Goal: Task Accomplishment & Management: Use online tool/utility

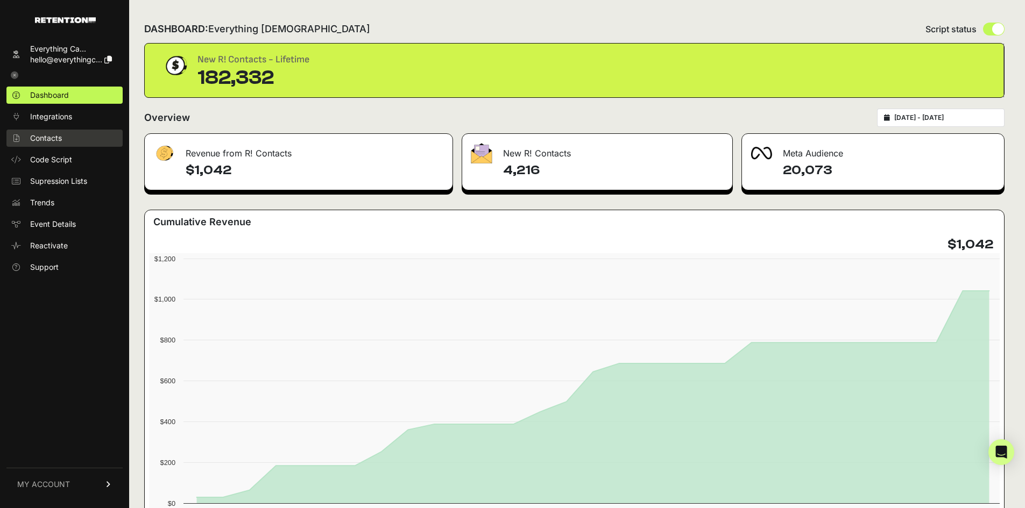
click at [48, 139] on span "Contacts" at bounding box center [46, 138] width 32 height 11
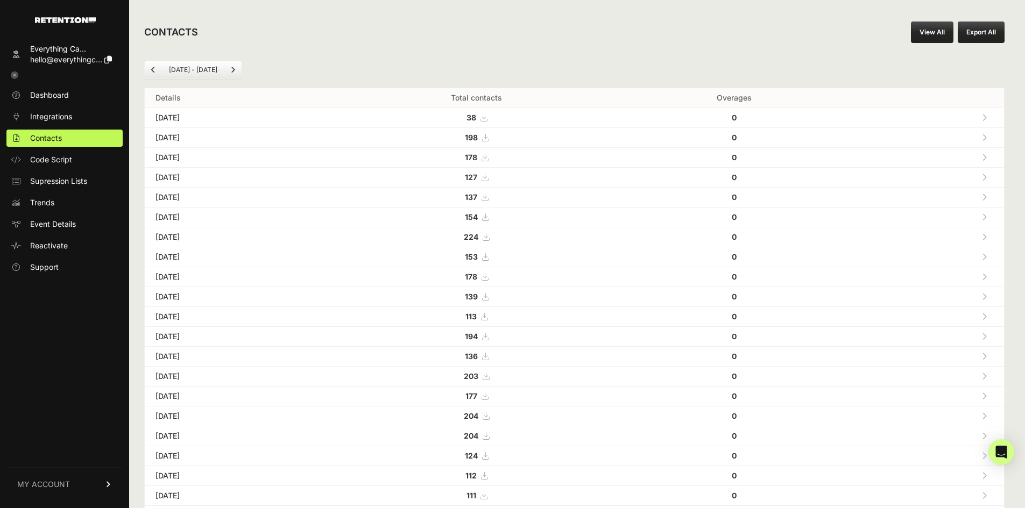
click at [934, 18] on div "CONTACTS View All Export All" at bounding box center [574, 32] width 890 height 34
click at [938, 33] on link "View All" at bounding box center [932, 33] width 42 height 22
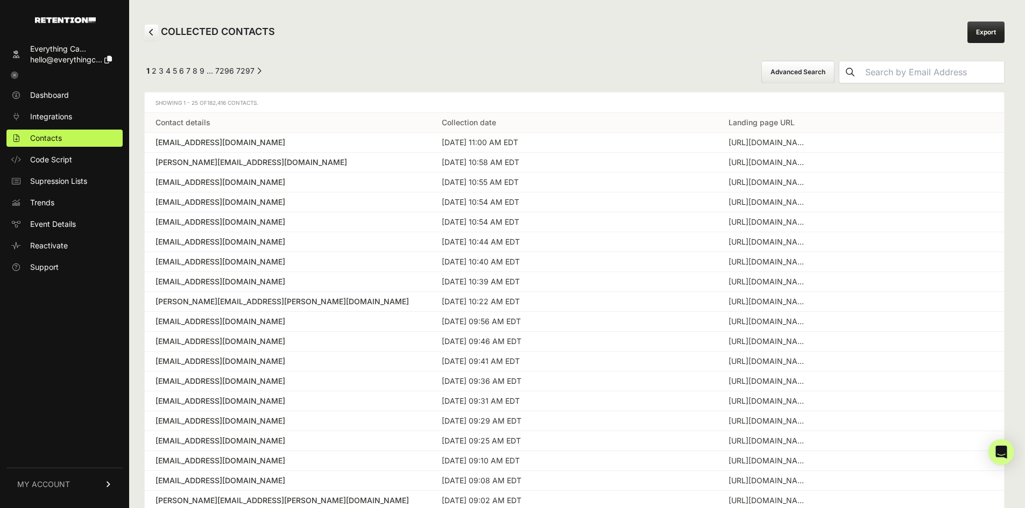
click at [834, 74] on button "Advanced Search" at bounding box center [797, 72] width 73 height 23
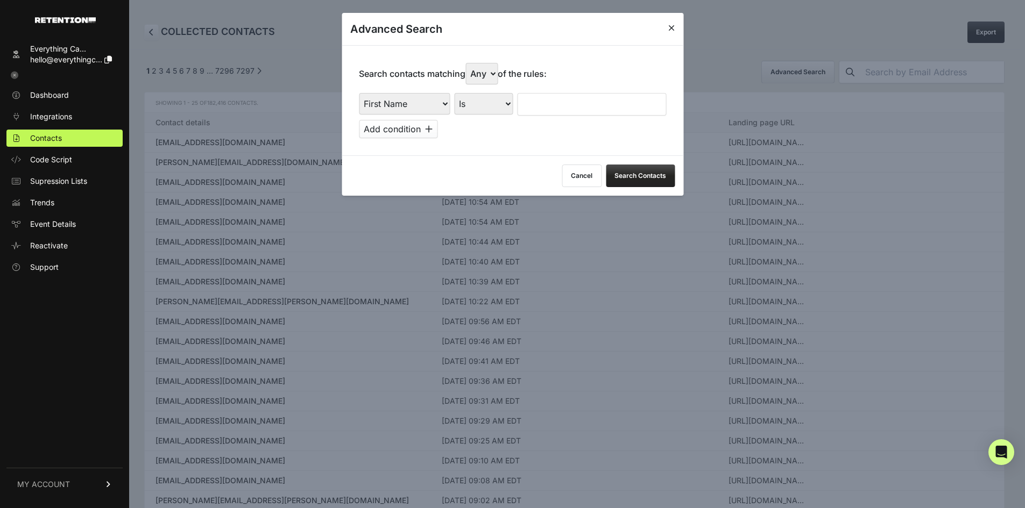
click at [430, 111] on select "First Name Last Name State City Email Email Domain Landing Domain Landing Page …" at bounding box center [404, 104] width 91 height 22
select select "landing_page_domain"
click at [359, 93] on select "First Name Last Name State City Email Email Domain Landing Domain Landing Page …" at bounding box center [404, 104] width 91 height 22
click at [482, 103] on select "Is Is not Contains Starts with" at bounding box center [483, 104] width 59 height 22
select select "contains"
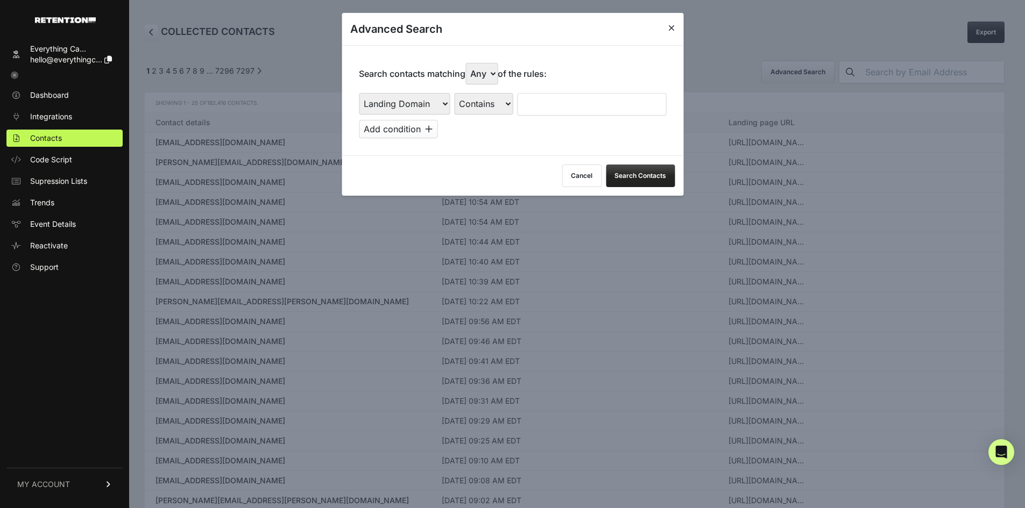
click at [455, 93] on select "Is Is not Contains Starts with" at bounding box center [483, 104] width 59 height 22
click at [542, 115] on input "text" at bounding box center [591, 104] width 149 height 23
type input "cluny"
click at [630, 179] on button "Search Contacts" at bounding box center [640, 176] width 69 height 23
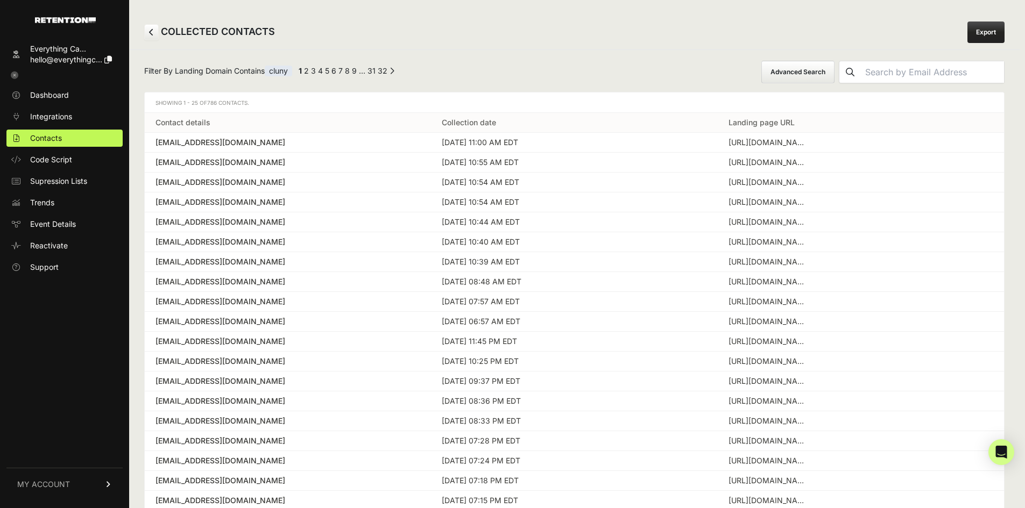
click at [796, 71] on button "Advanced Search" at bounding box center [797, 72] width 73 height 23
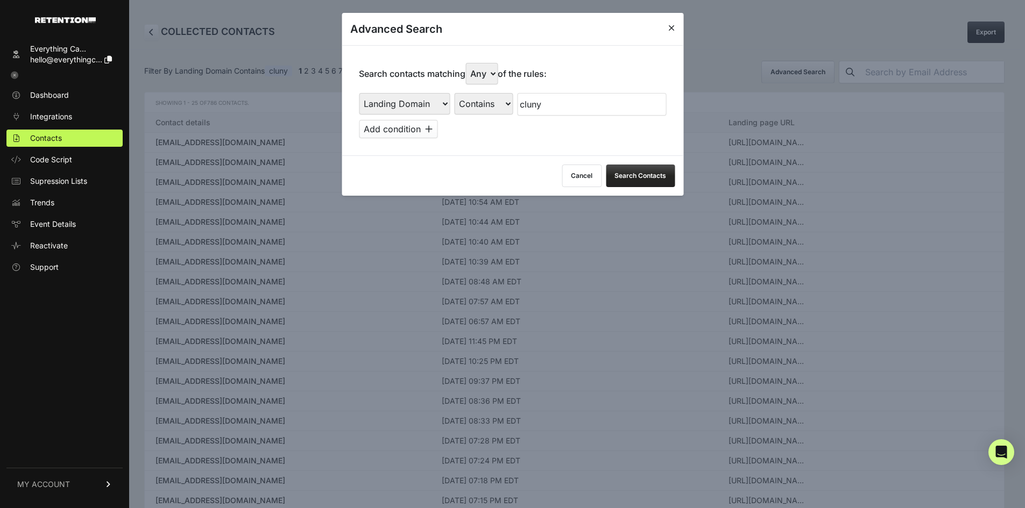
click at [436, 132] on button "Add condition" at bounding box center [398, 129] width 79 height 18
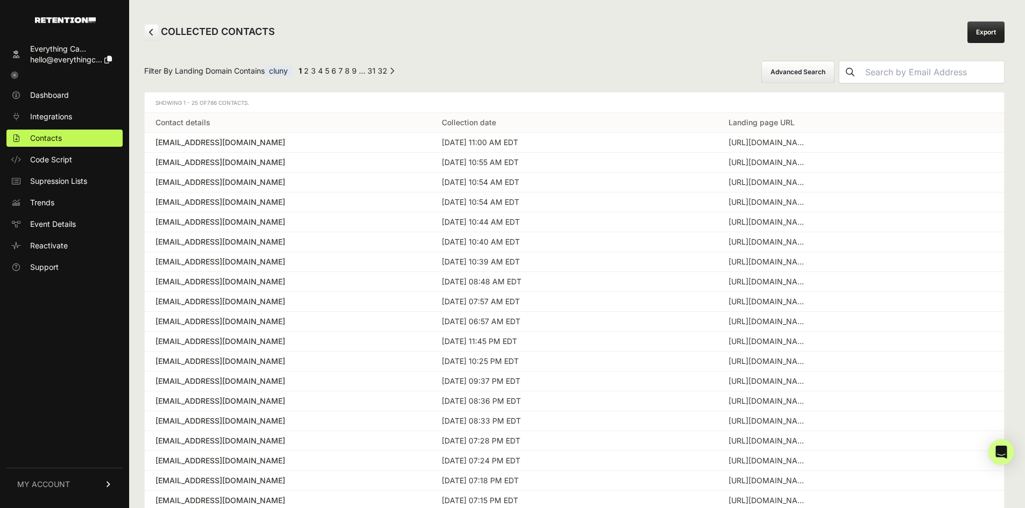
click at [820, 68] on button "Advanced Search" at bounding box center [797, 72] width 73 height 23
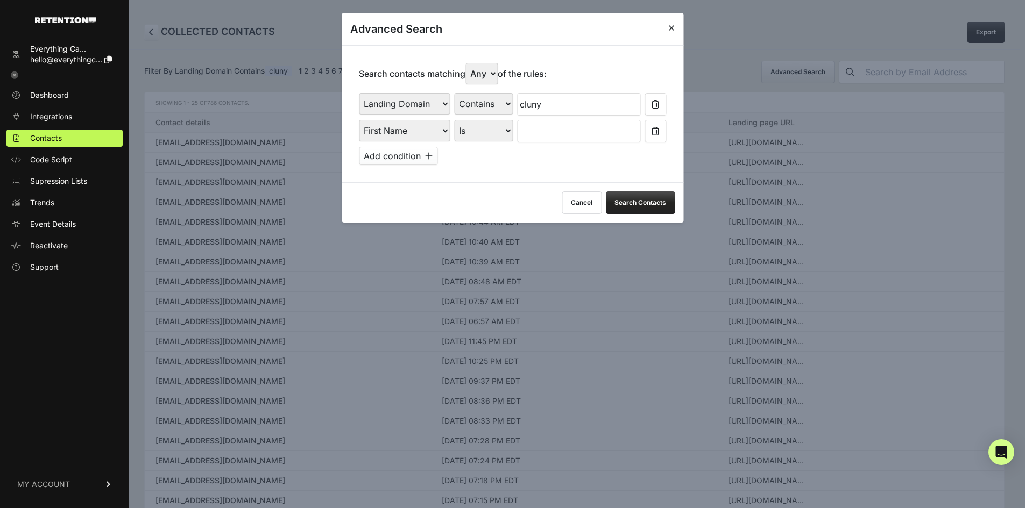
click at [449, 127] on select "First Name Last Name State City Email Email Domain Landing Domain Landing Page …" at bounding box center [404, 131] width 91 height 22
select select "file_date"
click at [359, 120] on select "First Name Last Name State City Email Email Domain Landing Domain Landing Page …" at bounding box center [404, 131] width 91 height 22
click at [492, 141] on div "Is on Is between" at bounding box center [484, 131] width 60 height 23
click at [495, 138] on select "Is on Is between" at bounding box center [484, 131] width 60 height 22
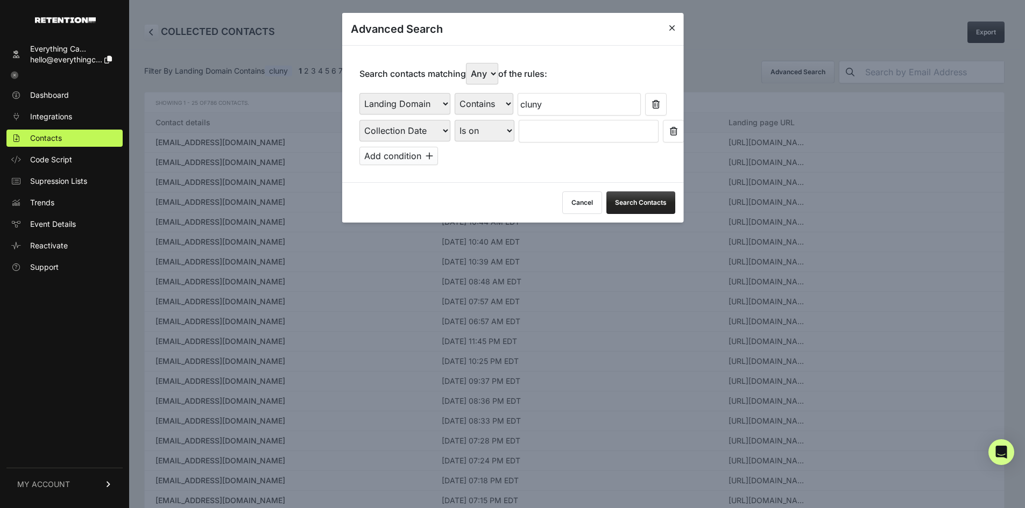
select select "is_between"
click at [455, 120] on select "Is on Is between" at bounding box center [484, 131] width 60 height 22
click at [529, 137] on input "text" at bounding box center [546, 131] width 57 height 23
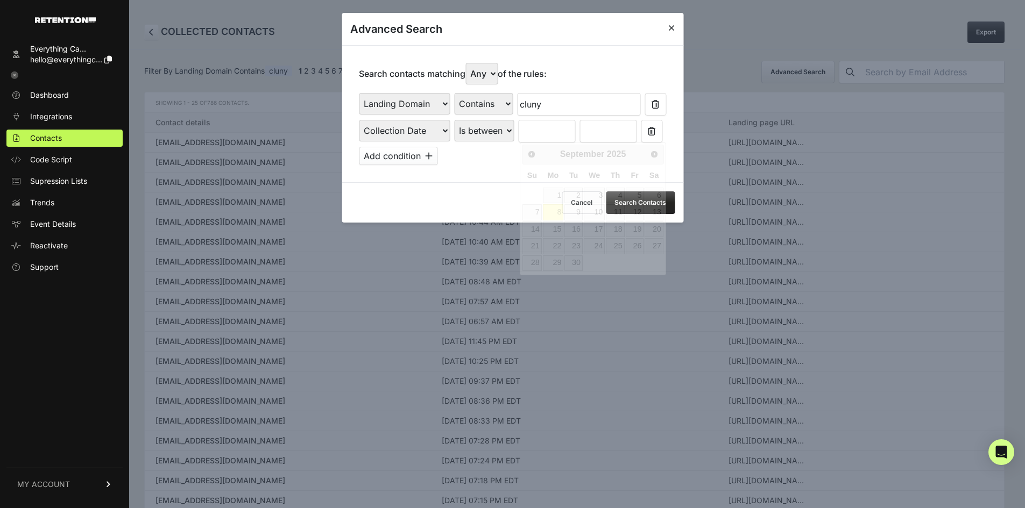
click at [529, 137] on input "text" at bounding box center [546, 131] width 57 height 23
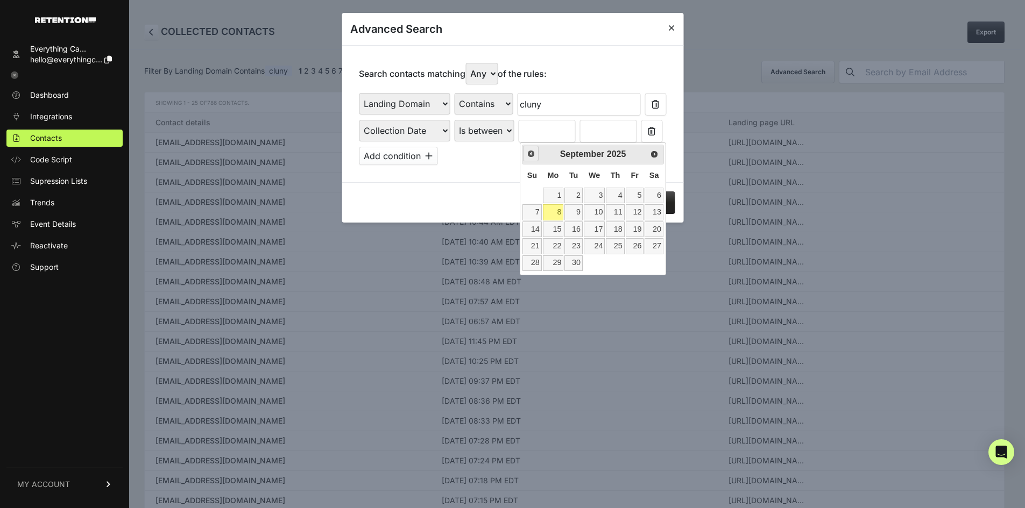
click at [531, 150] on span "Prev" at bounding box center [531, 154] width 9 height 9
click at [529, 279] on link "31" at bounding box center [531, 280] width 19 height 16
type input "[DATE]"
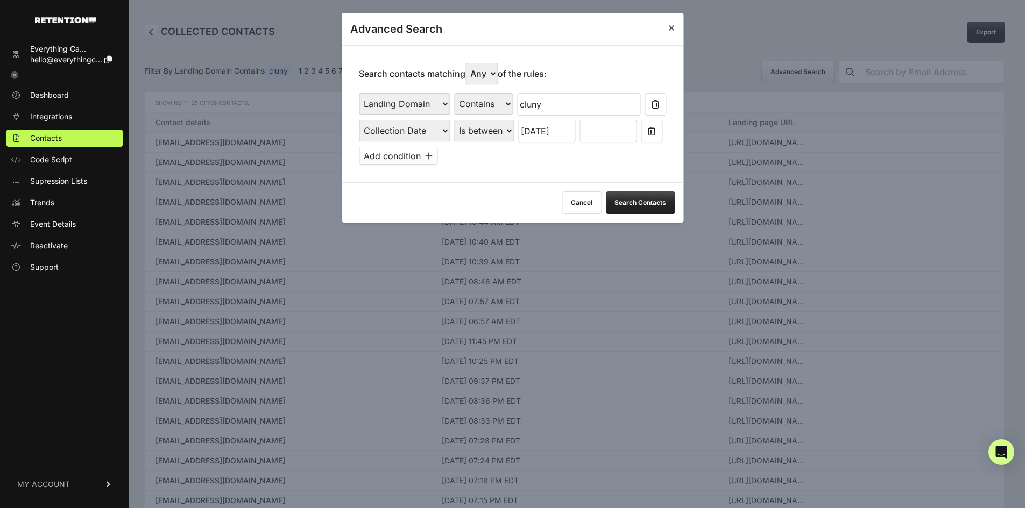
click at [602, 134] on input "text" at bounding box center [607, 131] width 57 height 23
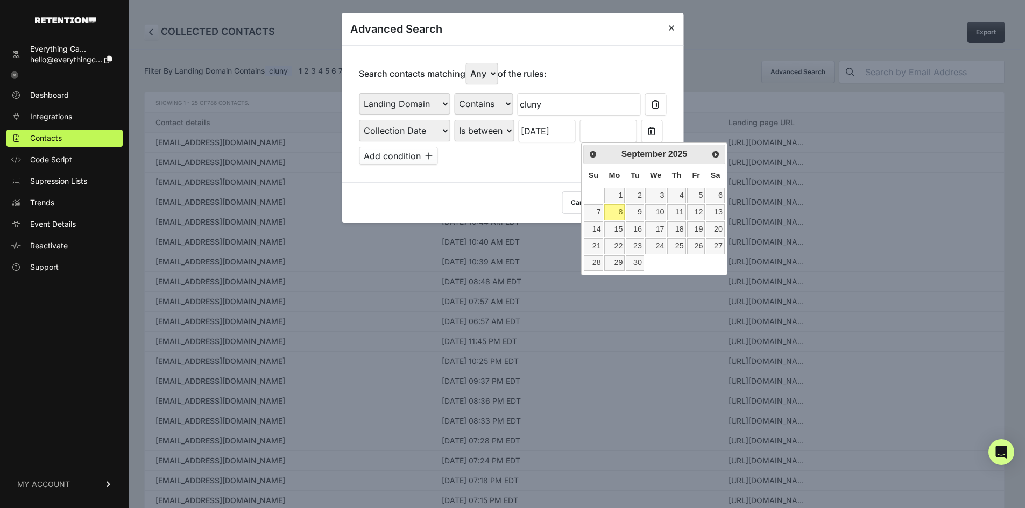
click at [612, 213] on link "8" at bounding box center [614, 212] width 21 height 16
type input "[DATE]"
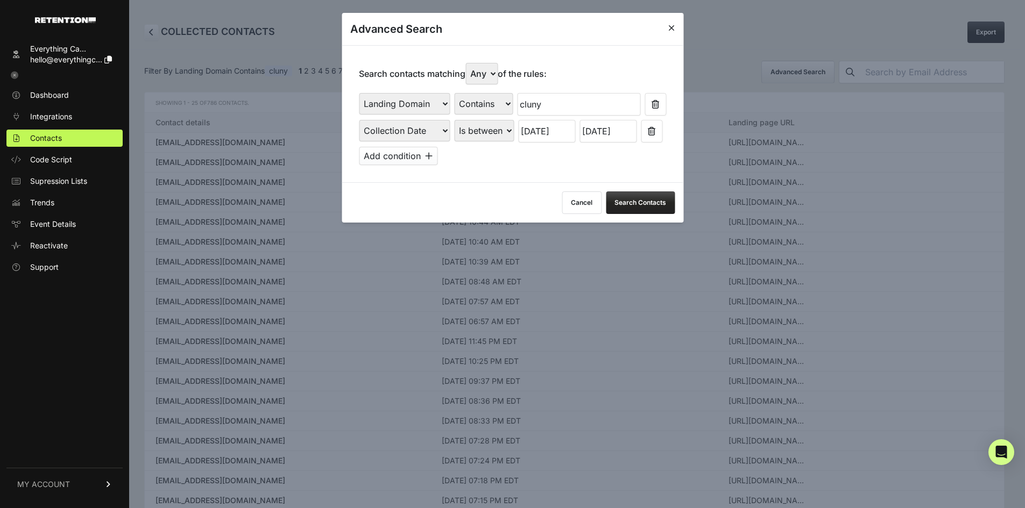
click at [640, 203] on button "Search Contacts" at bounding box center [640, 202] width 69 height 23
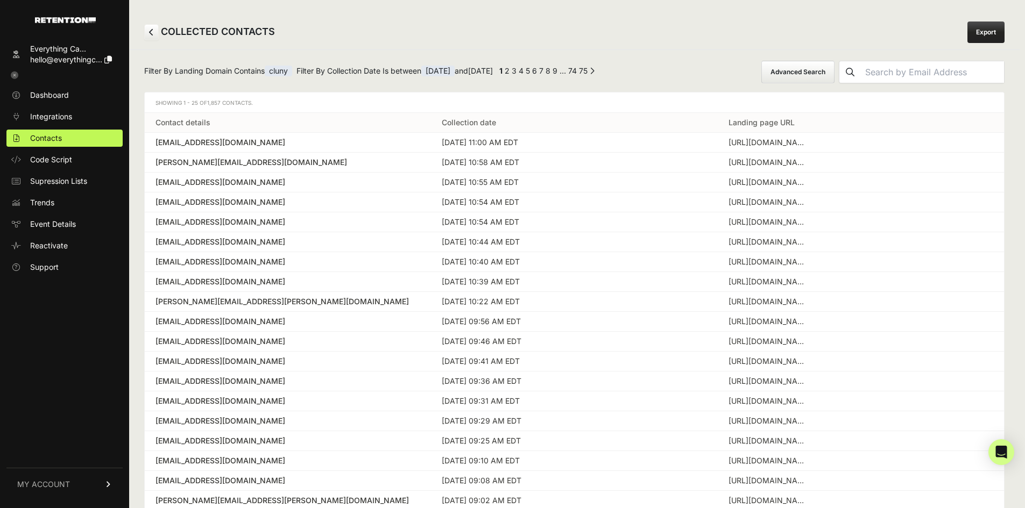
click at [509, 69] on link "2" at bounding box center [507, 70] width 5 height 9
click at [991, 27] on link "Export" at bounding box center [985, 33] width 37 height 22
click at [834, 75] on button "Advanced Search" at bounding box center [797, 72] width 73 height 23
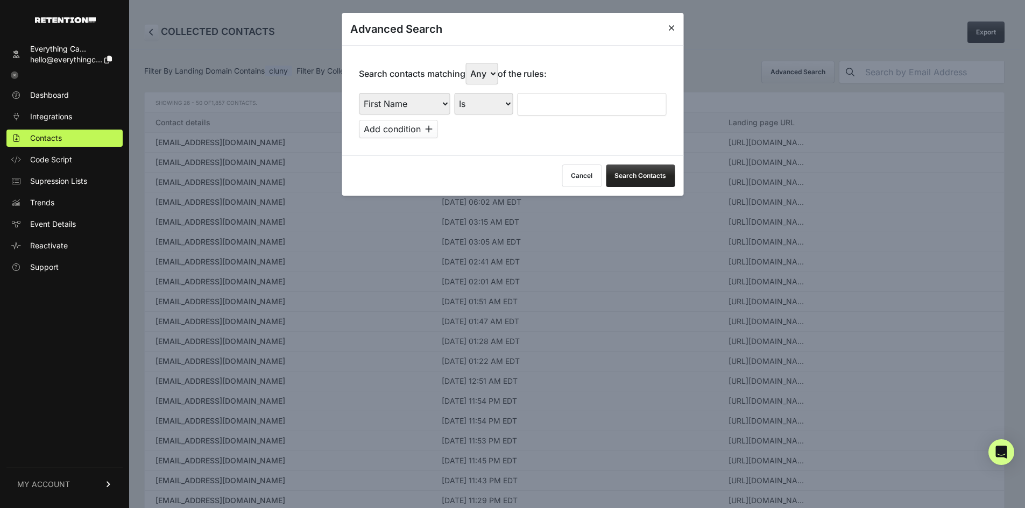
click at [583, 181] on button "Cancel" at bounding box center [582, 176] width 40 height 23
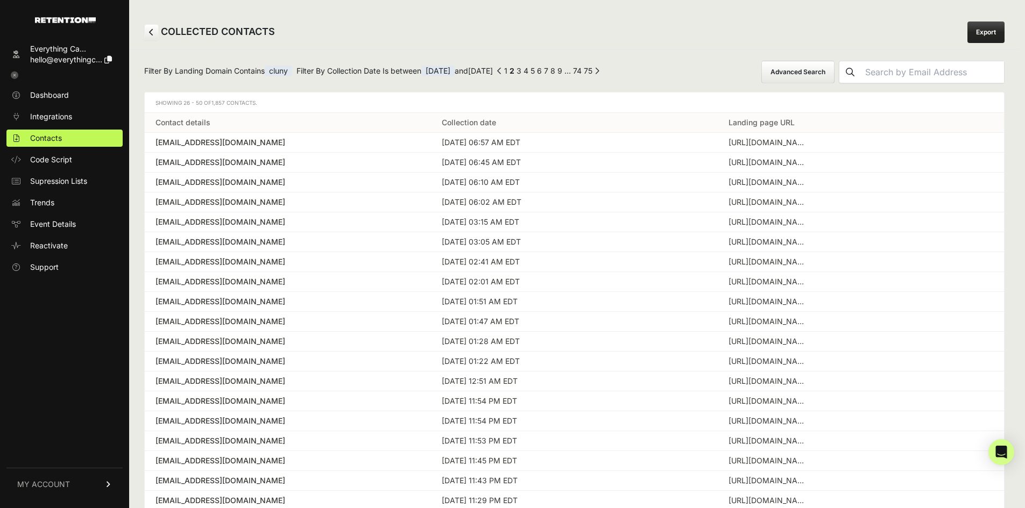
click at [507, 70] on link "1" at bounding box center [505, 70] width 3 height 9
click at [280, 70] on span "cluny" at bounding box center [278, 71] width 27 height 11
click at [812, 74] on button "Advanced Search" at bounding box center [797, 72] width 73 height 23
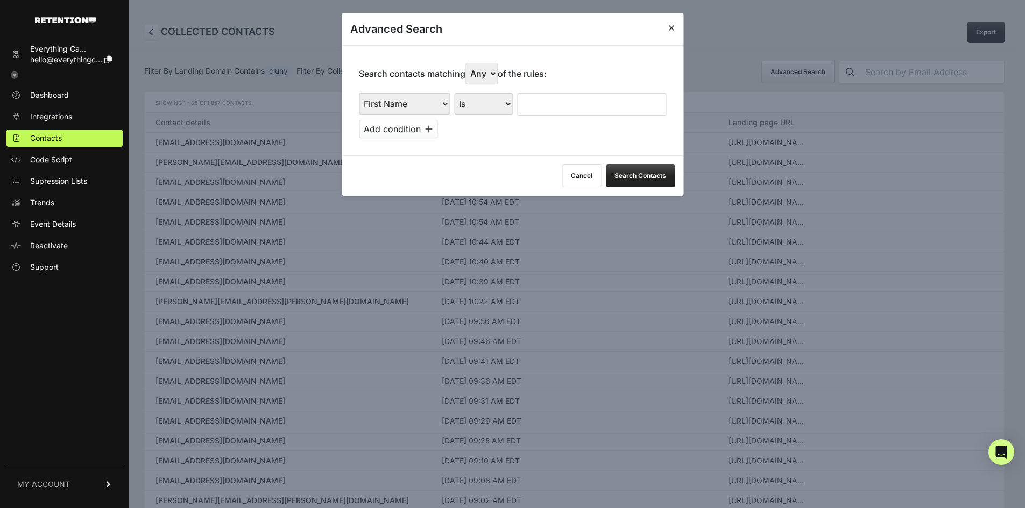
click at [670, 32] on link at bounding box center [671, 29] width 6 height 15
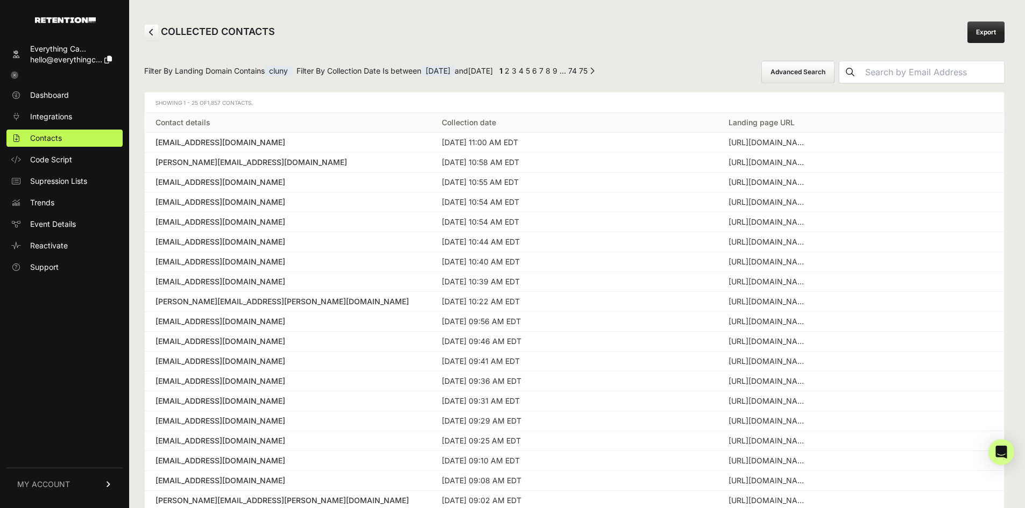
click at [289, 75] on span "cluny" at bounding box center [278, 71] width 27 height 11
click at [216, 69] on span "Filter By Landing Domain Contains cluny" at bounding box center [218, 72] width 148 height 13
click at [808, 74] on button "Advanced Search" at bounding box center [797, 72] width 73 height 23
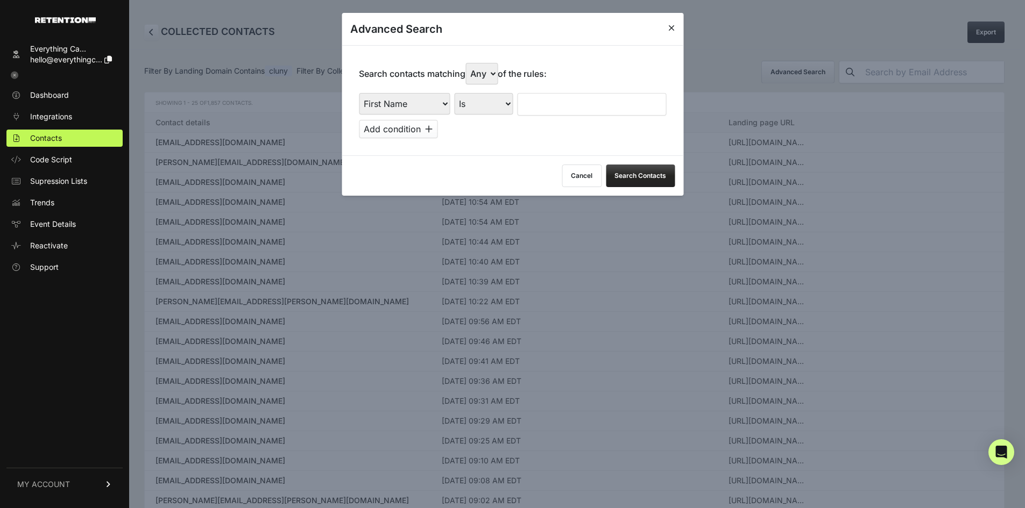
click at [415, 106] on select "First Name Last Name State City Email Email Domain Landing Domain Landing Page …" at bounding box center [404, 104] width 91 height 22
select select "landing_page_url"
click at [359, 93] on select "First Name Last Name State City Email Email Domain Landing Domain Landing Page …" at bounding box center [404, 104] width 91 height 22
click at [477, 109] on select "Is Is not Contains Starts with" at bounding box center [483, 104] width 59 height 22
select select "contains"
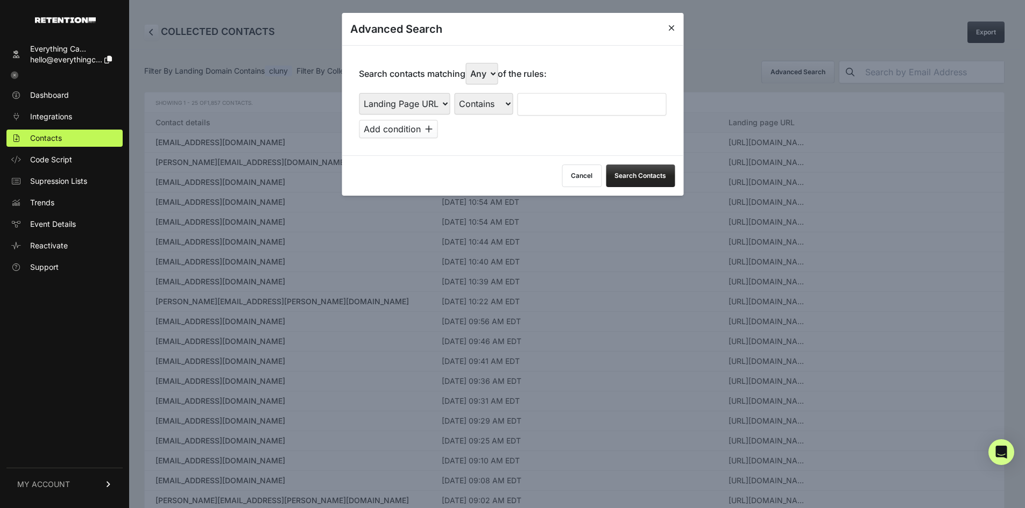
click at [455, 93] on select "Is Is not Contains Starts with" at bounding box center [483, 104] width 59 height 22
click at [529, 96] on input "text" at bounding box center [591, 104] width 149 height 23
type input "clunymedia"
click at [432, 132] on icon at bounding box center [429, 129] width 8 height 9
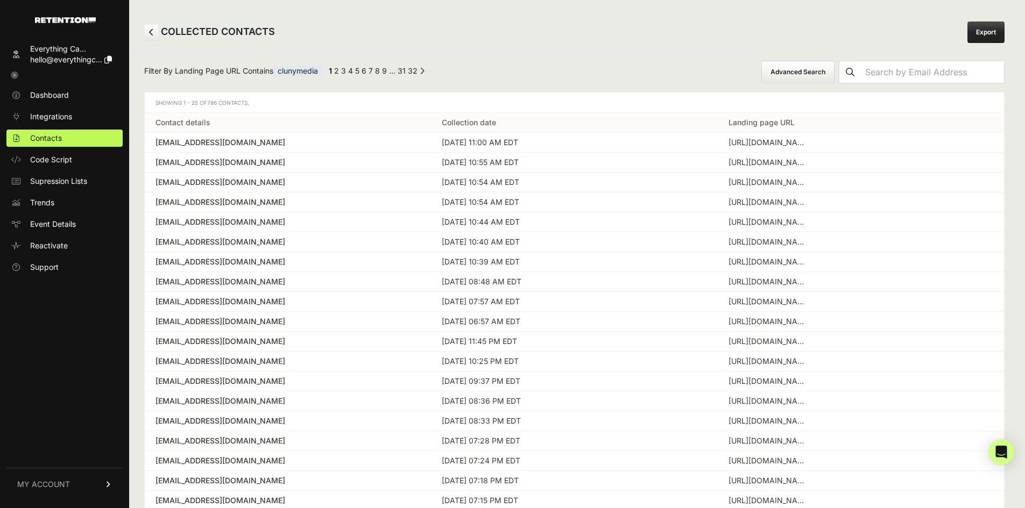
click at [833, 64] on button "Advanced Search" at bounding box center [797, 72] width 73 height 23
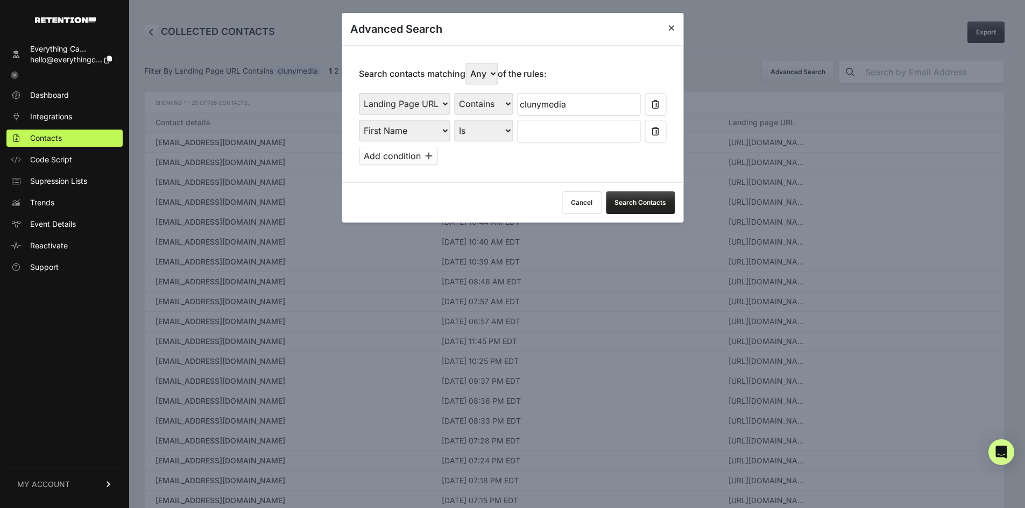
click at [417, 133] on select "First Name Last Name State City Email Email Domain Landing Domain Landing Page …" at bounding box center [404, 131] width 91 height 22
select select "file_date"
click at [359, 120] on select "First Name Last Name State City Email Email Domain Landing Domain Landing Page …" at bounding box center [404, 131] width 91 height 22
click at [485, 126] on select "Is on Is between" at bounding box center [484, 131] width 60 height 22
select select "is_between"
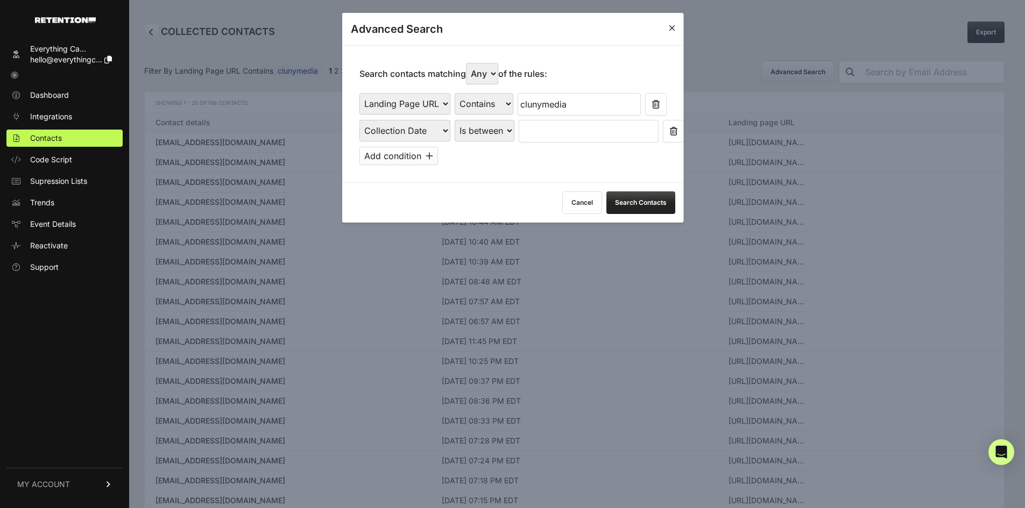
click at [455, 120] on select "Is on Is between" at bounding box center [484, 131] width 60 height 22
click at [536, 132] on input "text" at bounding box center [546, 131] width 57 height 23
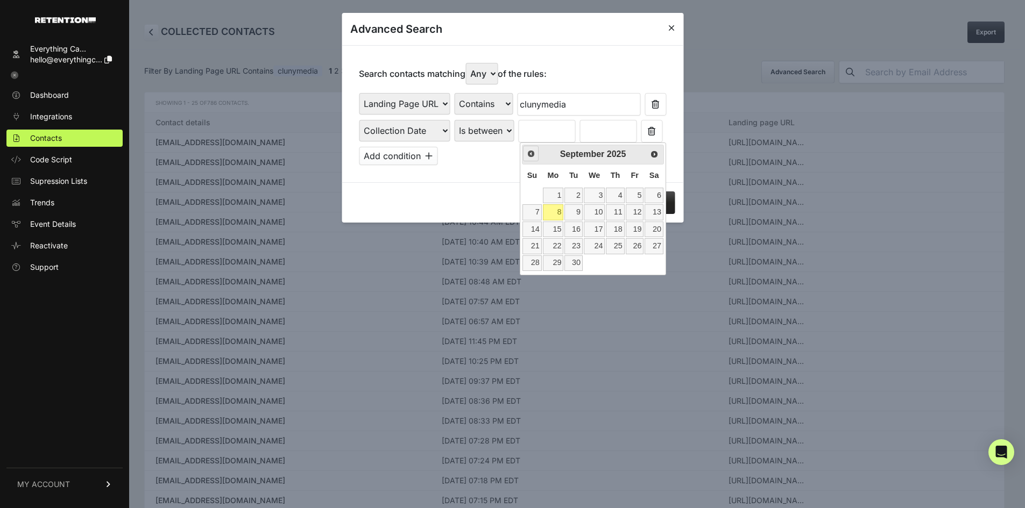
click at [534, 155] on span "Prev" at bounding box center [531, 154] width 9 height 9
click at [532, 281] on link "31" at bounding box center [531, 280] width 19 height 16
type input "[DATE]"
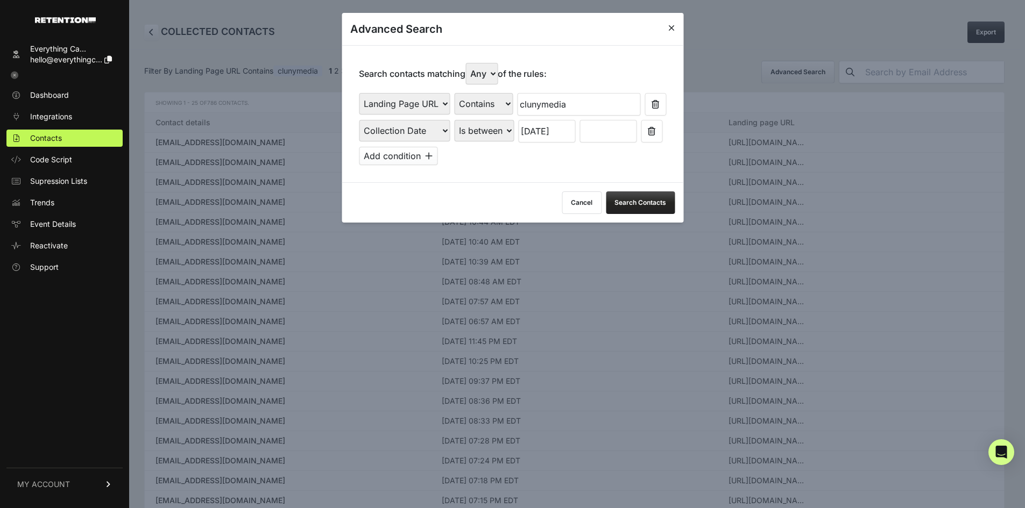
click at [611, 130] on input "text" at bounding box center [607, 131] width 57 height 23
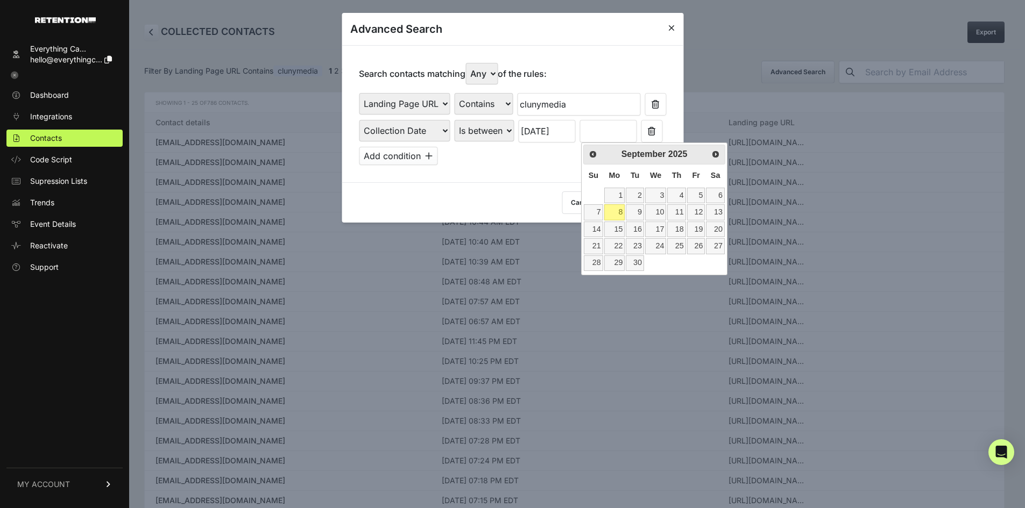
click at [618, 209] on link "8" at bounding box center [614, 212] width 21 height 16
type input "[DATE]"
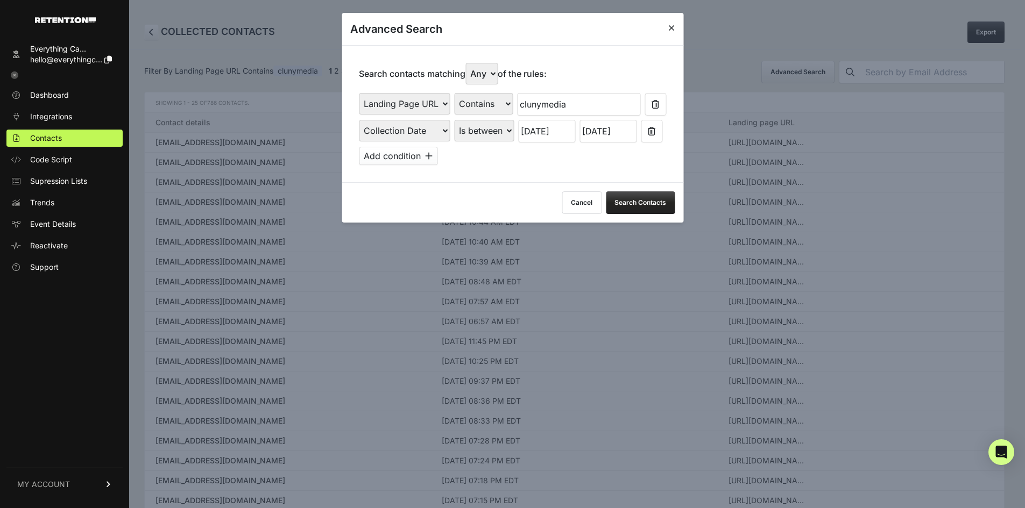
click at [653, 205] on button "Search Contacts" at bounding box center [640, 202] width 69 height 23
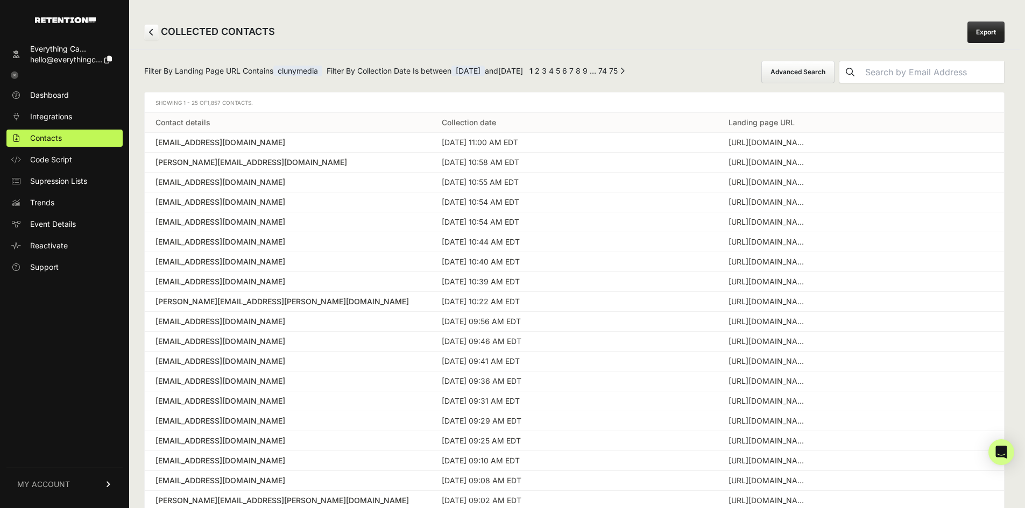
click at [688, 56] on div "Filter By Landing Page URL Contains clunymedia Filter By Collection Date Is bet…" at bounding box center [574, 345] width 890 height 592
click at [819, 63] on button "Advanced Search" at bounding box center [797, 72] width 73 height 23
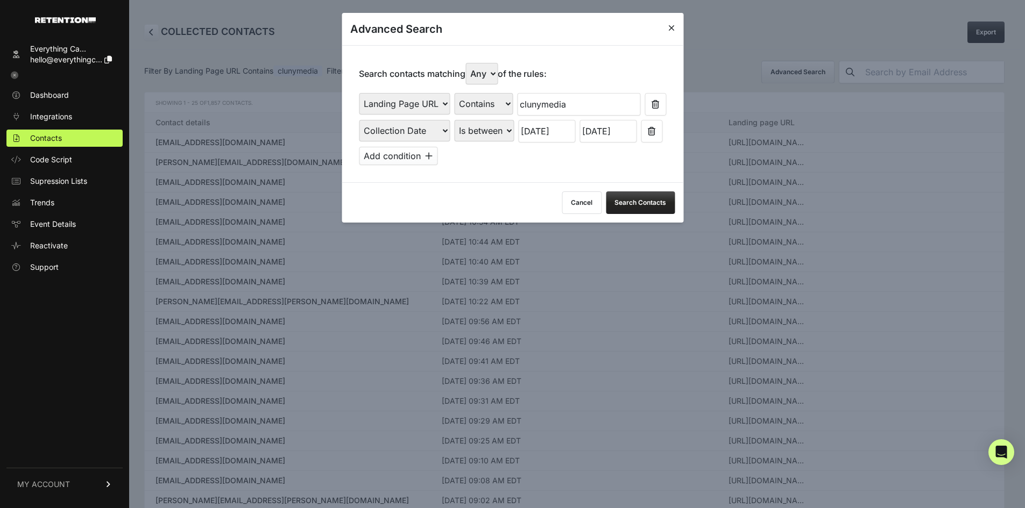
click at [486, 75] on select "Any All" at bounding box center [481, 74] width 32 height 22
select select "true"
click at [468, 63] on select "Any All" at bounding box center [481, 74] width 32 height 22
click at [637, 207] on button "Search Contacts" at bounding box center [640, 202] width 69 height 23
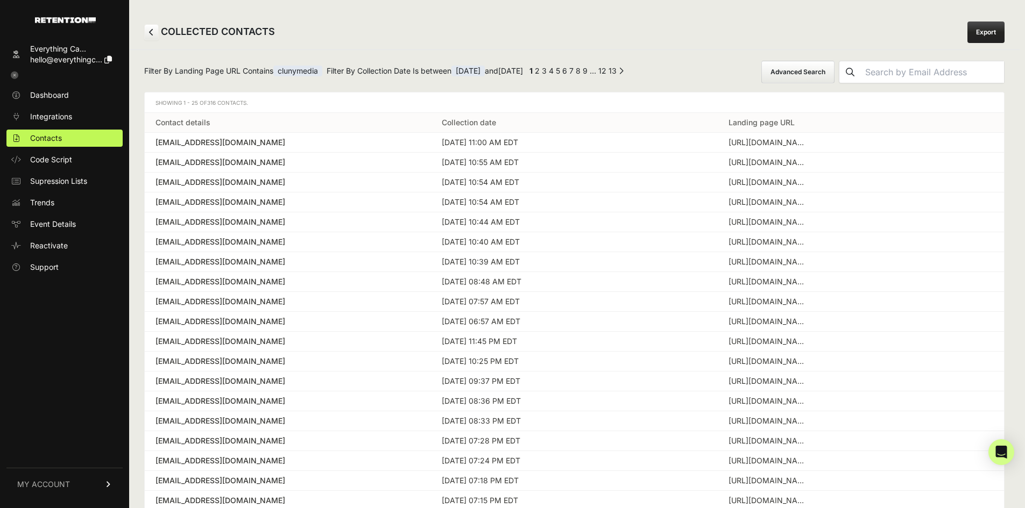
click at [990, 29] on link "Export" at bounding box center [985, 33] width 37 height 22
drag, startPoint x: 678, startPoint y: 41, endPoint x: 706, endPoint y: 38, distance: 27.6
click at [678, 41] on div "COLLECTED CONTACTS Export" at bounding box center [574, 32] width 890 height 34
